Goal: Find specific page/section: Find specific page/section

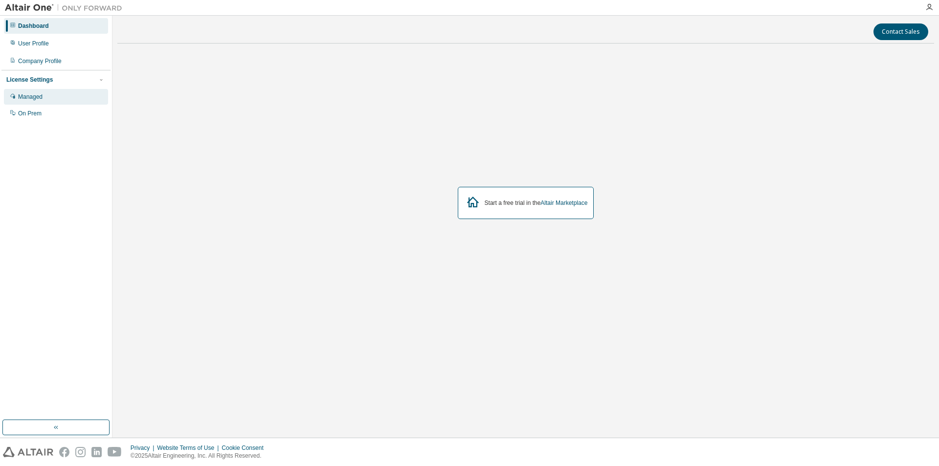
click at [63, 97] on div "Managed" at bounding box center [56, 97] width 104 height 16
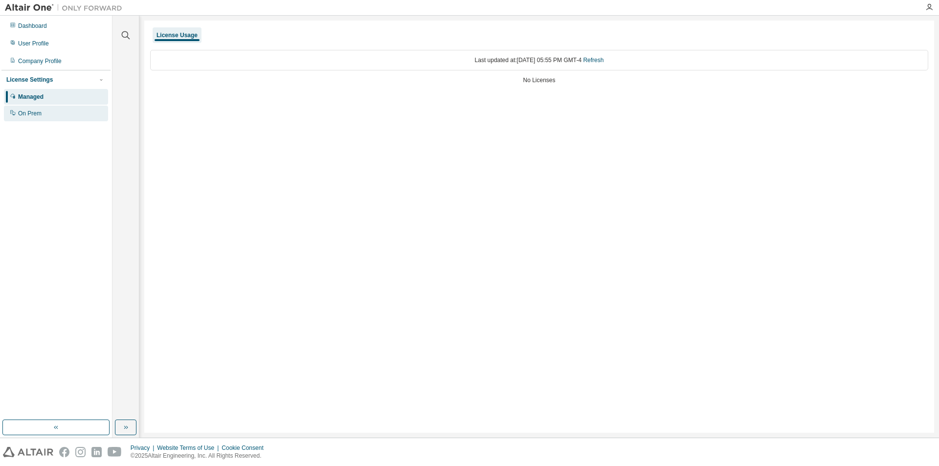
click at [47, 115] on div "On Prem" at bounding box center [56, 114] width 104 height 16
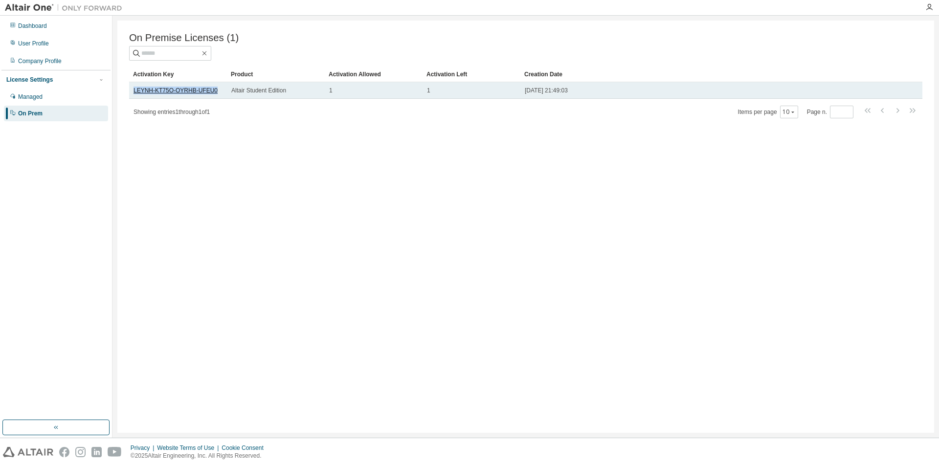
drag, startPoint x: 214, startPoint y: 93, endPoint x: 133, endPoint y: 93, distance: 80.2
click at [133, 93] on div "LEYNH-KT75O-OYRHB-UFEU0" at bounding box center [177, 91] width 89 height 8
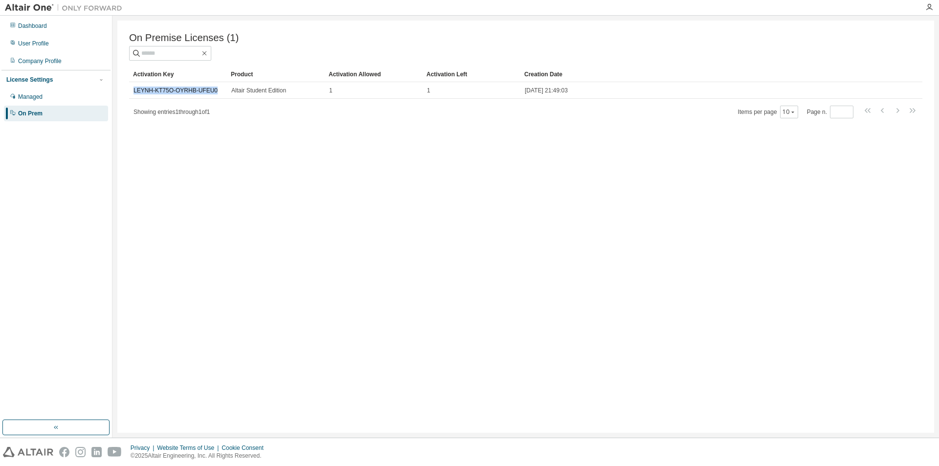
copy link "LEYNH-KT75O-OYRHB-UFEU0"
click at [30, 8] on img at bounding box center [66, 8] width 122 height 10
click at [932, 8] on icon "button" at bounding box center [929, 7] width 8 height 8
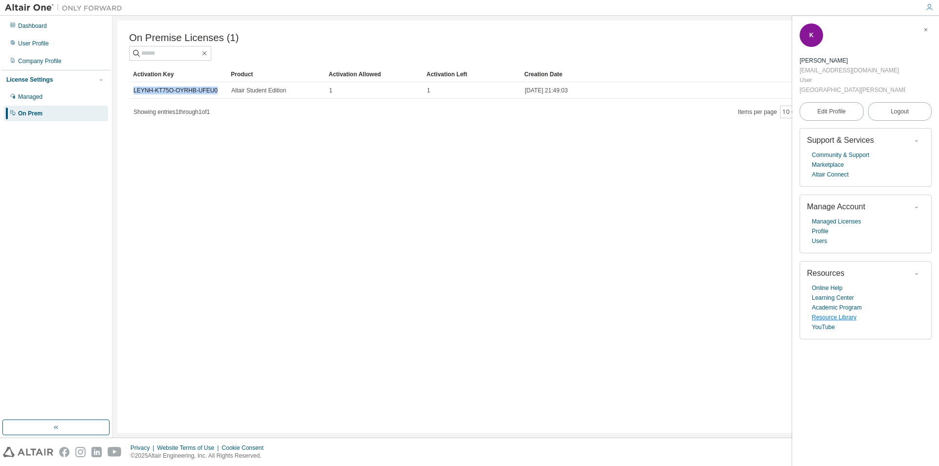
click at [844, 312] on link "Resource Library" at bounding box center [834, 317] width 44 height 10
click at [62, 25] on div "Dashboard" at bounding box center [56, 26] width 104 height 16
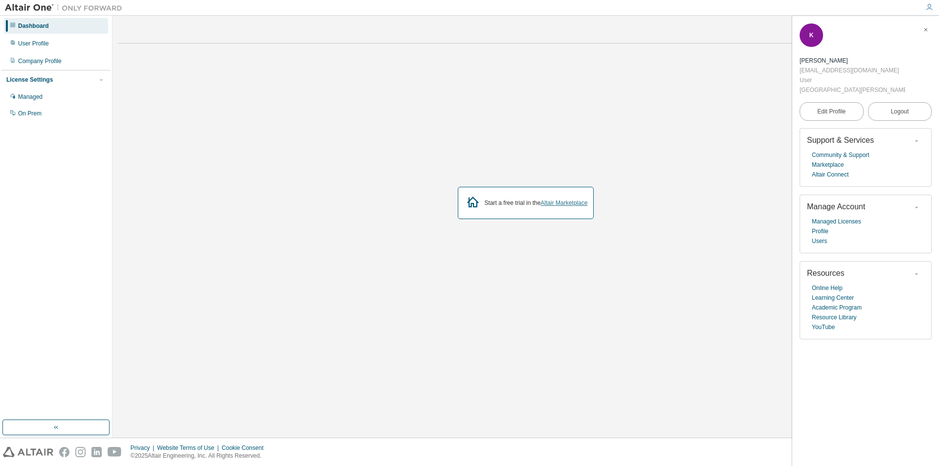
click at [566, 205] on link "Altair Marketplace" at bounding box center [563, 203] width 47 height 7
